Goal: Task Accomplishment & Management: Manage account settings

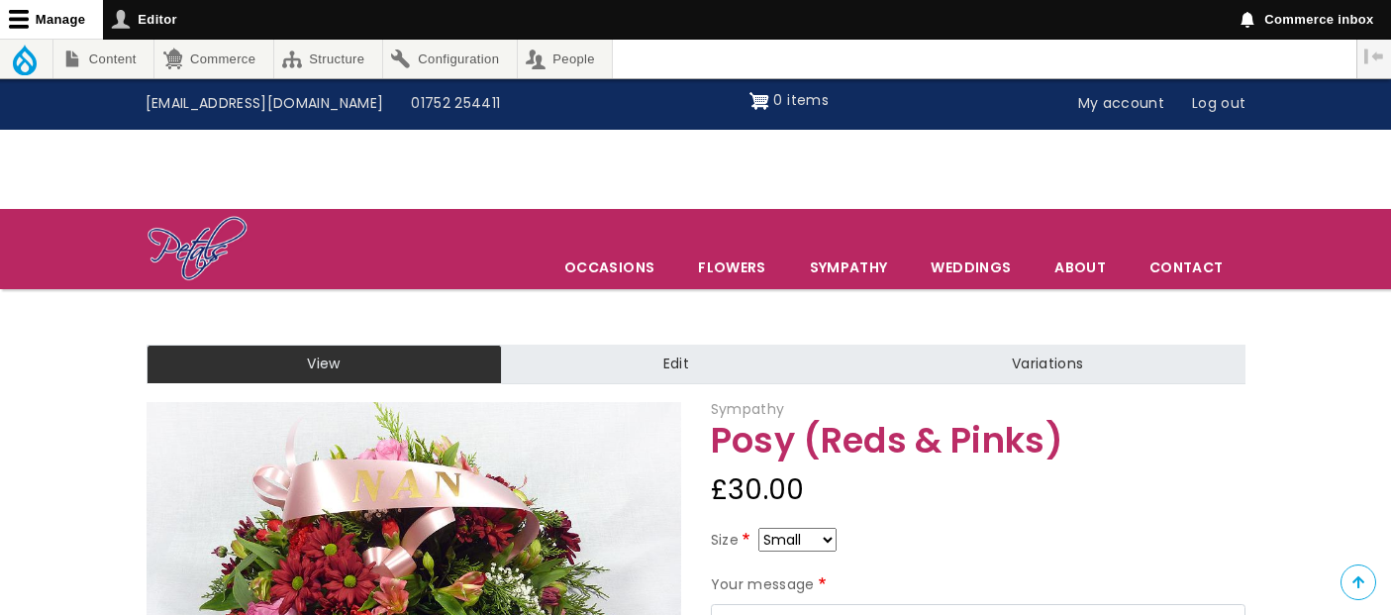
scroll to position [132, 0]
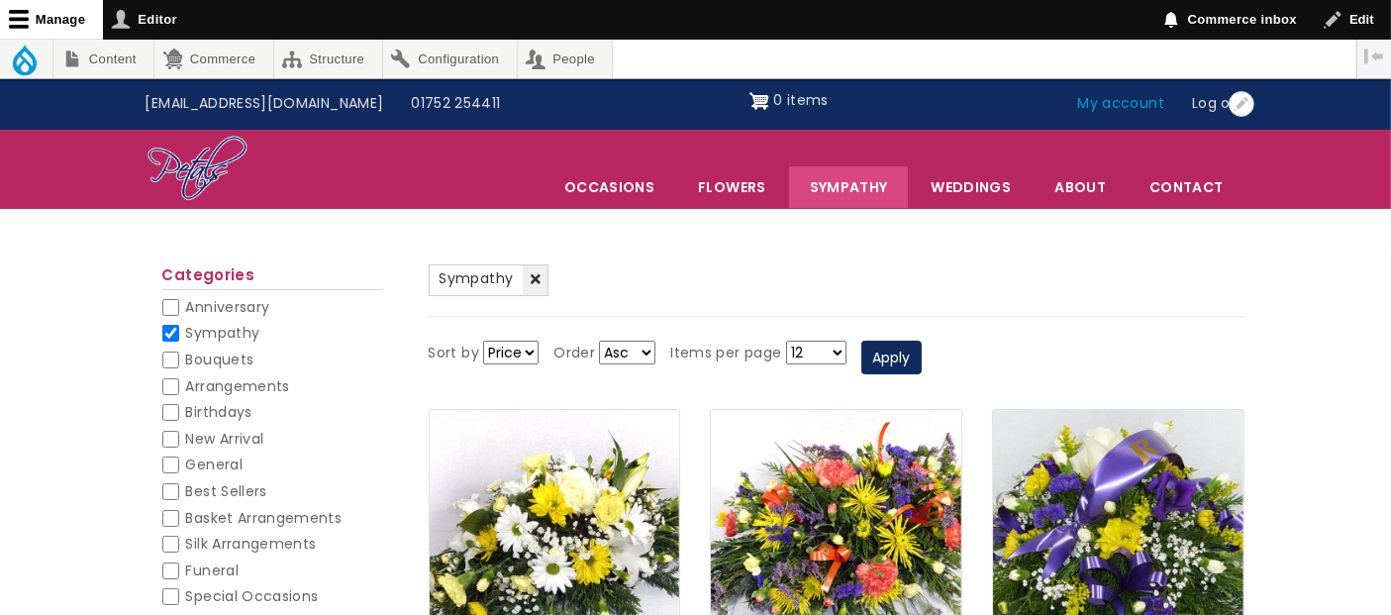
click at [1124, 108] on link "My account" at bounding box center [1121, 104] width 115 height 38
